Goal: Task Accomplishment & Management: Use online tool/utility

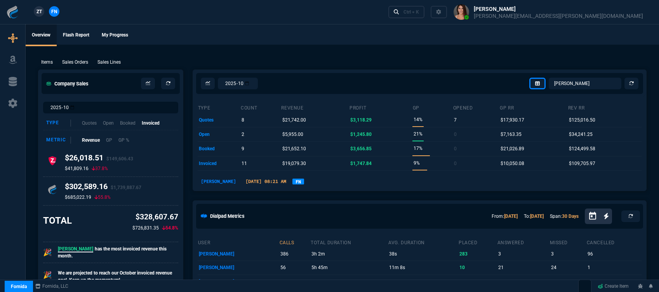
select select "12: [PERSON_NAME]"
